Goal: Task Accomplishment & Management: Manage account settings

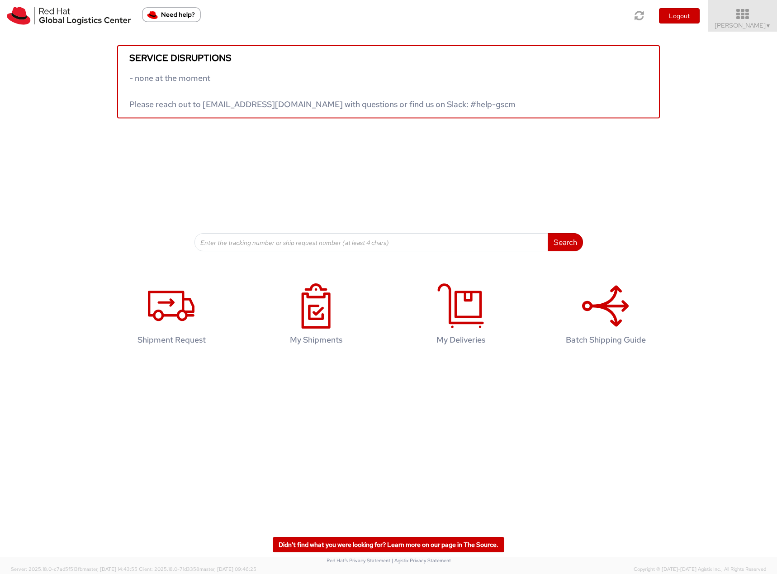
click at [738, 29] on span "Filip Lizuch ▼" at bounding box center [742, 25] width 57 height 8
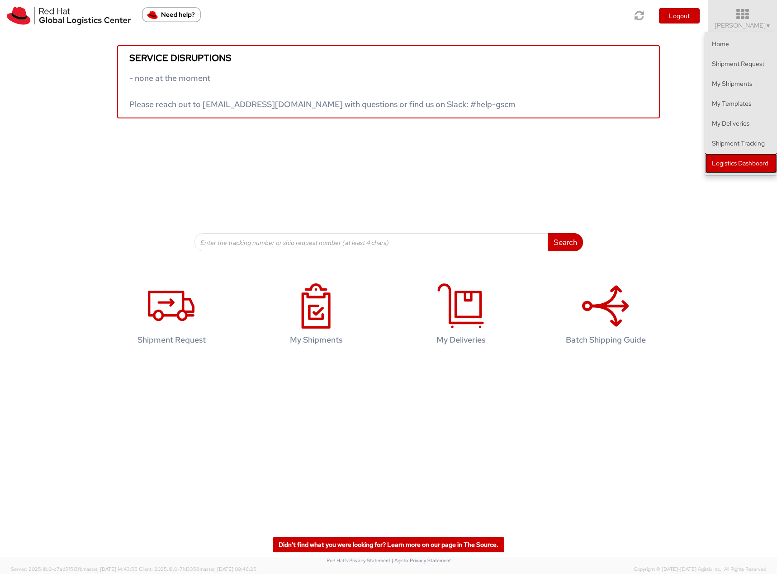
click at [735, 165] on link "Logistics Dashboard" at bounding box center [741, 163] width 72 height 20
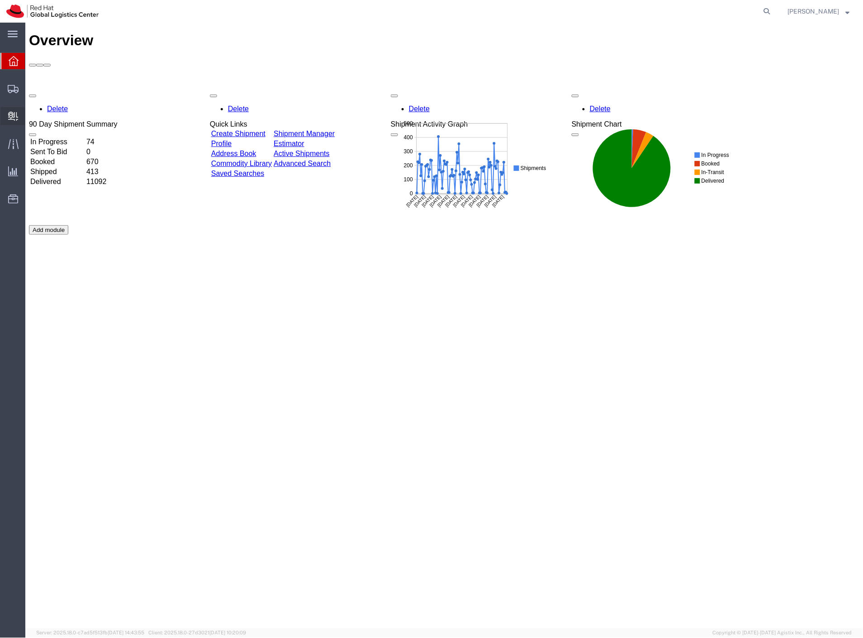
click at [31, 114] on span "Internal Delivery" at bounding box center [28, 116] width 6 height 18
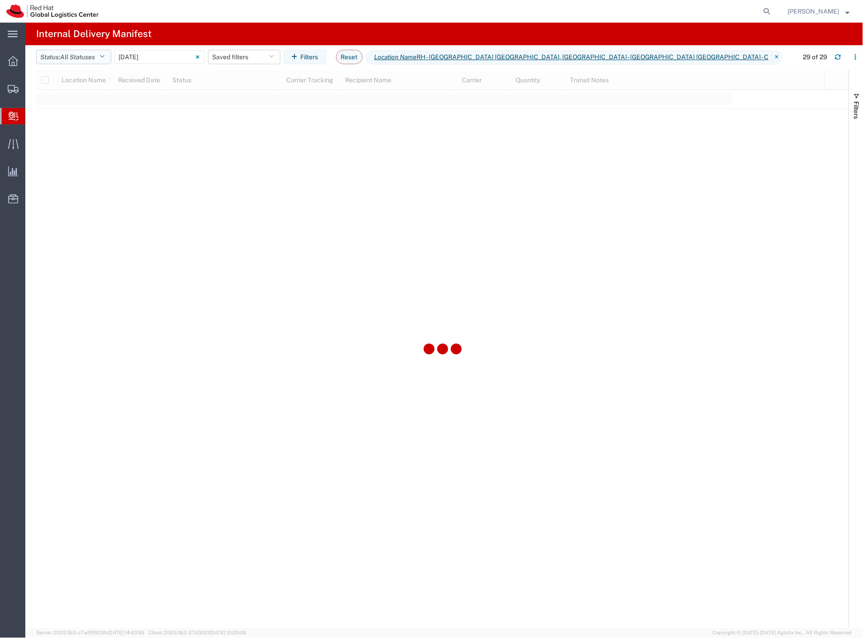
click at [87, 60] on span "All Statuses" at bounding box center [77, 56] width 35 height 7
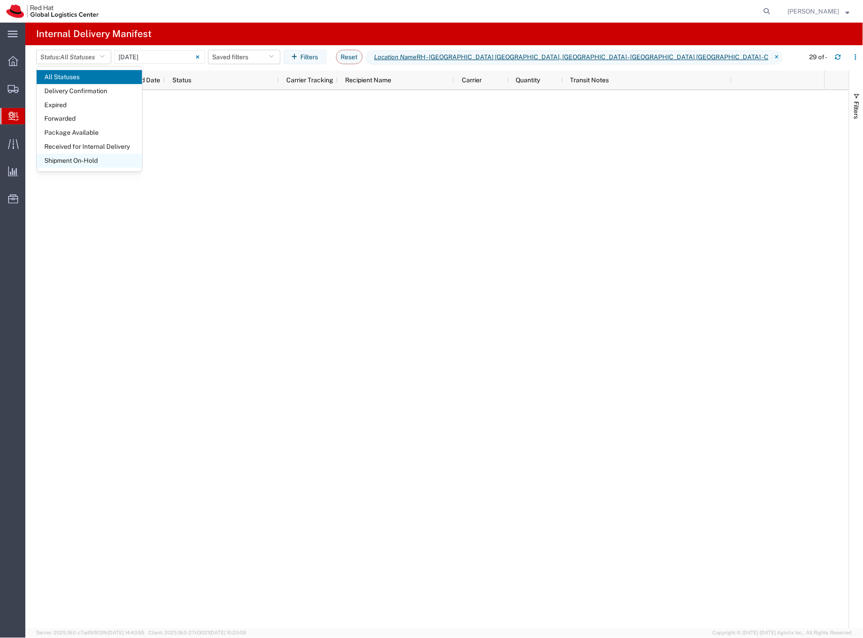
click at [82, 158] on span "Shipment On-Hold" at bounding box center [89, 161] width 105 height 14
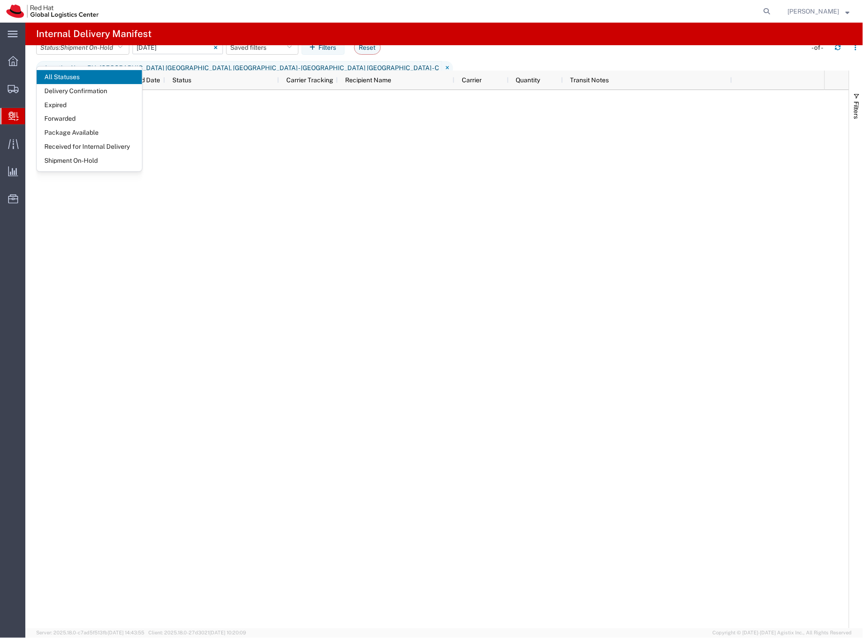
click at [169, 54] on input "09/09/2025 - 09/09/2025" at bounding box center [177, 48] width 90 height 14
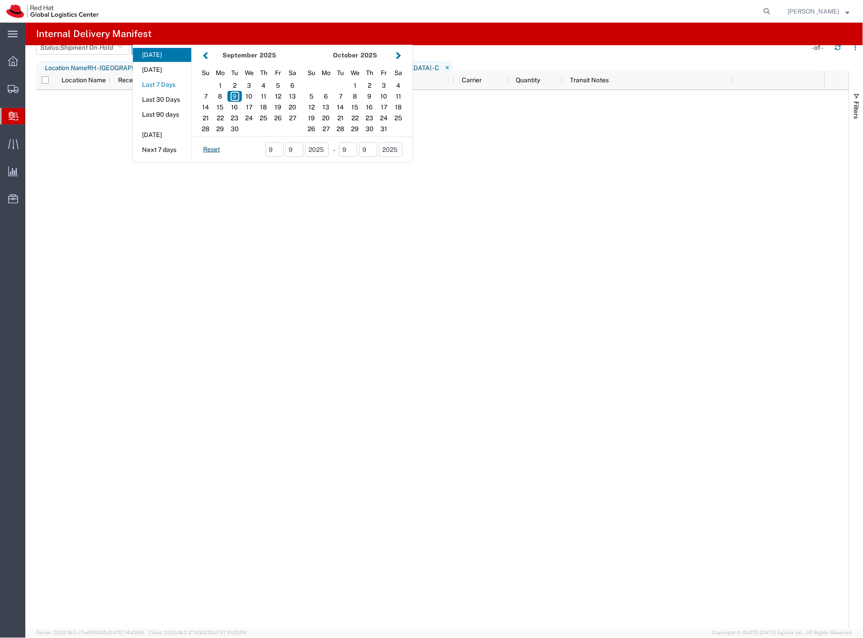
click at [175, 92] on button "Last 7 Days" at bounding box center [162, 85] width 58 height 14
type input "Last 7 Days"
type input "09/03/2025 - 09/09/2025"
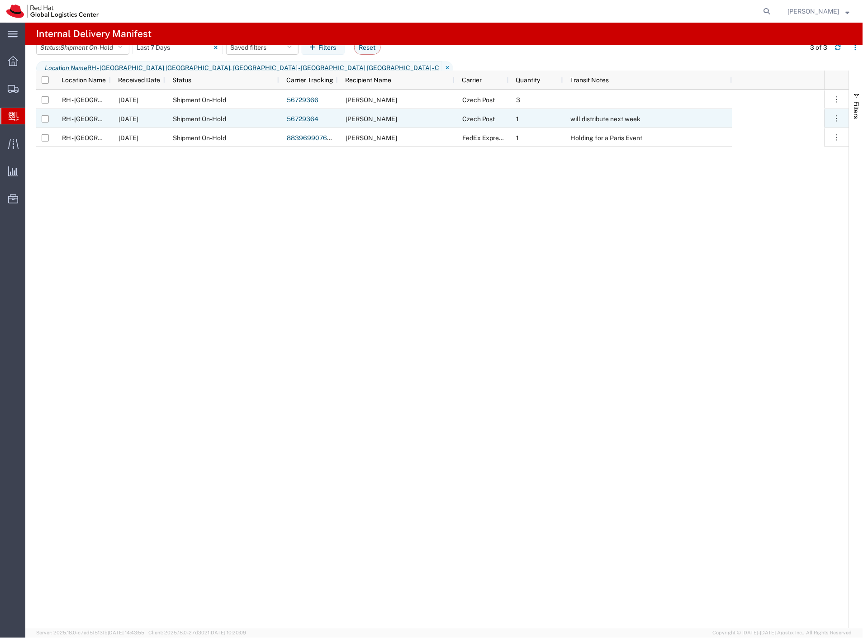
click at [308, 119] on link "56729364" at bounding box center [303, 118] width 32 height 7
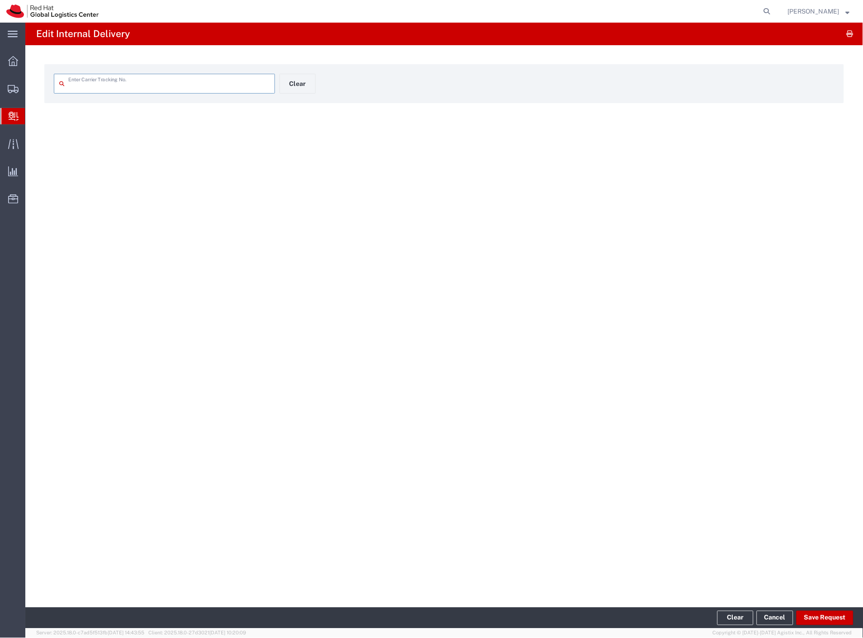
type input "56729364"
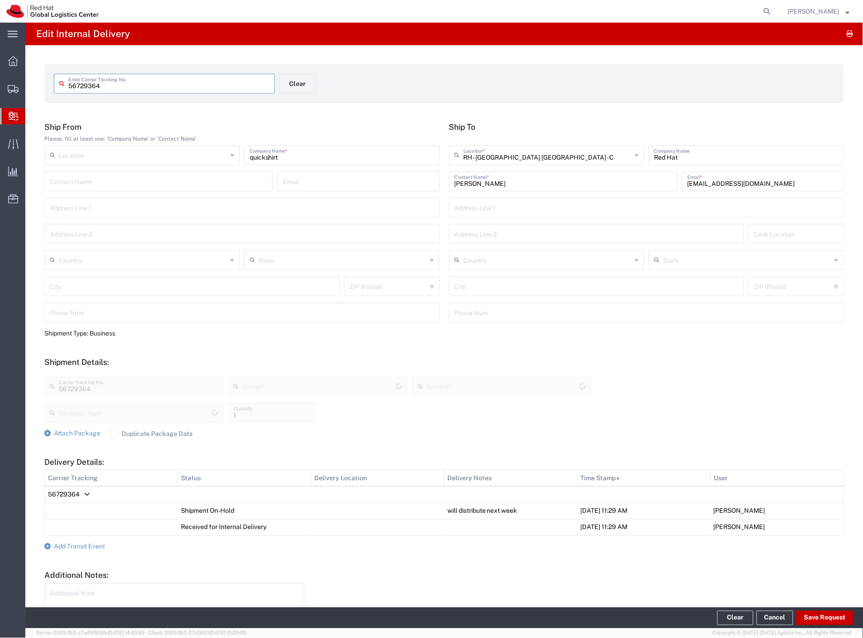
type input "Your Packaging"
type input "Ground"
type input "Czech Post"
click at [348, 105] on div "56729364 Enter Carrier Tracking No. Clear Ship From Please, fill at least one: …" at bounding box center [443, 359] width 837 height 629
click at [102, 545] on span "Add Transit Event" at bounding box center [79, 546] width 51 height 7
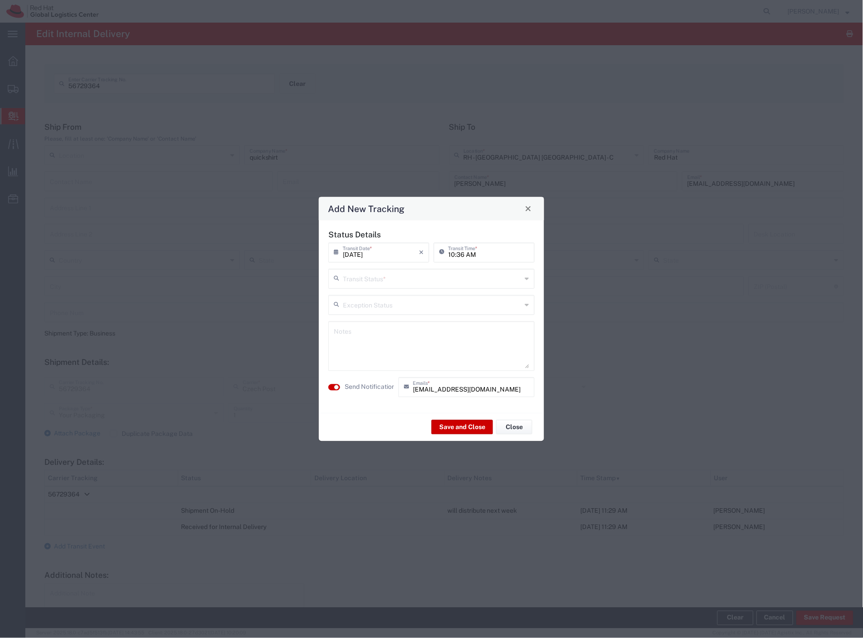
drag, startPoint x: 387, startPoint y: 278, endPoint x: 367, endPoint y: 290, distance: 23.3
click at [387, 278] on input "text" at bounding box center [432, 278] width 179 height 16
drag, startPoint x: 359, startPoint y: 295, endPoint x: 358, endPoint y: 317, distance: 22.2
click at [359, 296] on span "Delivery Confirmation" at bounding box center [432, 298] width 204 height 14
type input "Delivery Confirmation"
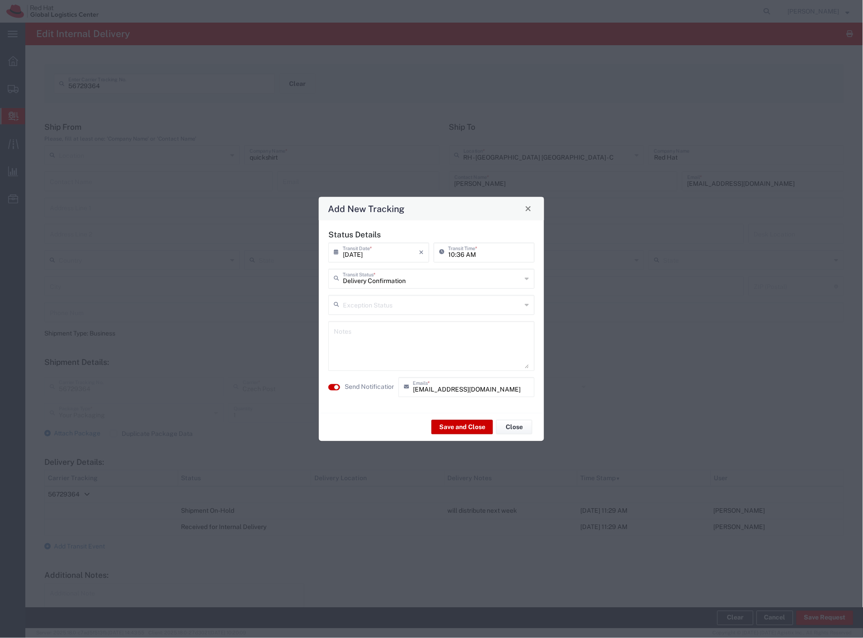
click at [367, 384] on label "Send Notification" at bounding box center [370, 386] width 51 height 9
click at [467, 428] on button "Save and Close" at bounding box center [461, 427] width 61 height 14
